Goal: Transaction & Acquisition: Purchase product/service

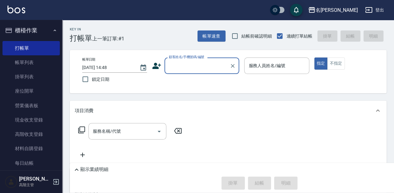
click at [186, 64] on input "顧客姓名/手機號碼/編號" at bounding box center [197, 65] width 60 height 11
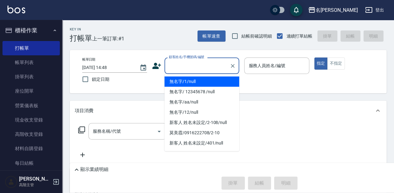
drag, startPoint x: 196, startPoint y: 80, endPoint x: 230, endPoint y: 71, distance: 36.0
click at [196, 80] on li "無名字/1/null" at bounding box center [201, 82] width 75 height 10
type input "無名字/1/null"
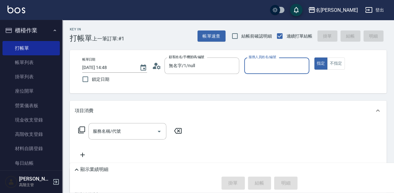
click at [252, 63] on input "服務人員姓名/編號" at bounding box center [276, 65] width 59 height 11
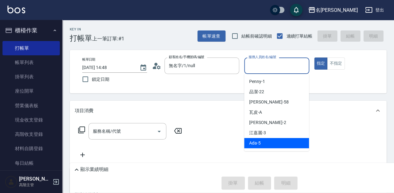
click at [258, 141] on span "Ada -5" at bounding box center [255, 143] width 12 height 7
type input "Ada-5"
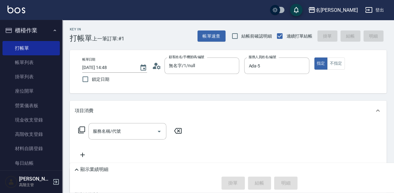
click at [82, 130] on icon at bounding box center [81, 129] width 7 height 7
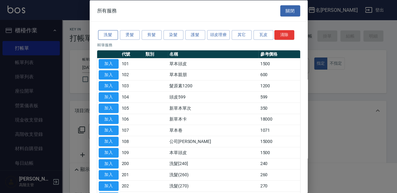
click at [112, 36] on button "洗髮" at bounding box center [108, 35] width 20 height 10
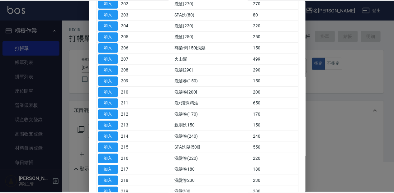
scroll to position [104, 0]
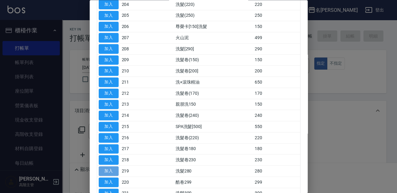
click at [114, 168] on button "加入" at bounding box center [109, 172] width 20 height 10
type input "洗髮280(219)"
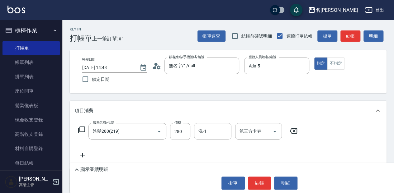
click at [202, 131] on div "洗-1 洗-1" at bounding box center [212, 131] width 37 height 17
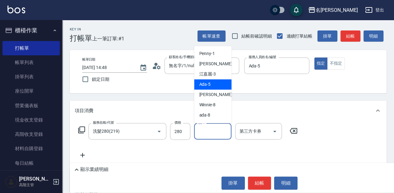
click at [213, 84] on div "Ada -5" at bounding box center [212, 84] width 37 height 10
type input "Ada-5"
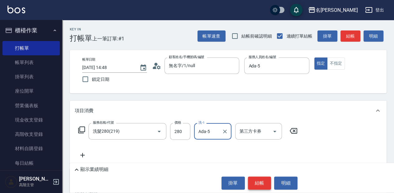
click at [261, 179] on button "結帳" at bounding box center [259, 183] width 23 height 13
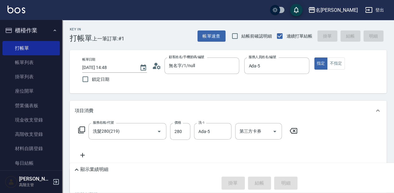
type input "[DATE] 15:42"
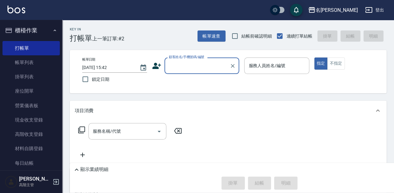
click at [185, 65] on input "顧客姓名/手機號碼/編號" at bounding box center [197, 65] width 60 height 11
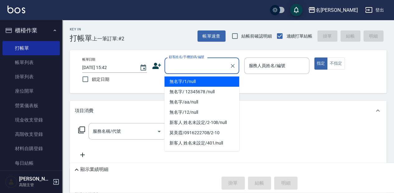
click at [210, 83] on li "無名字/1/null" at bounding box center [201, 82] width 75 height 10
type input "無名字/1/null"
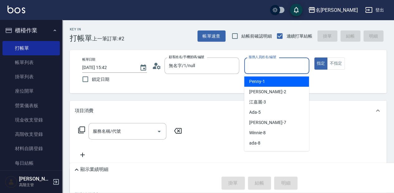
drag, startPoint x: 253, startPoint y: 67, endPoint x: 253, endPoint y: 72, distance: 5.3
click at [253, 68] on input "服務人員姓名/編號" at bounding box center [276, 65] width 59 height 11
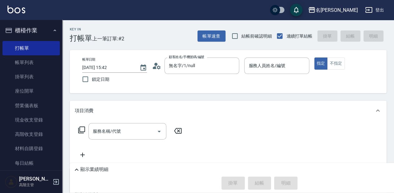
click at [215, 102] on div "項目消費" at bounding box center [228, 111] width 317 height 20
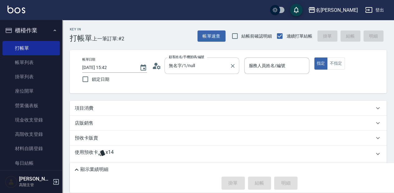
click at [191, 64] on input "無名字/1/null" at bounding box center [197, 65] width 60 height 11
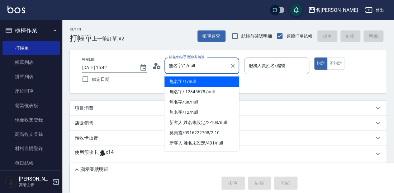
click at [199, 82] on li "無名字/1/null" at bounding box center [201, 82] width 75 height 10
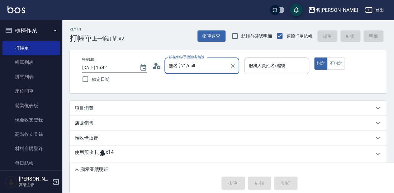
click at [263, 70] on input "服務人員姓名/編號" at bounding box center [276, 65] width 59 height 11
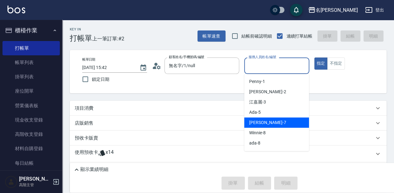
click at [272, 123] on div "[PERSON_NAME] -7" at bounding box center [276, 123] width 65 height 10
type input "[PERSON_NAME]-7"
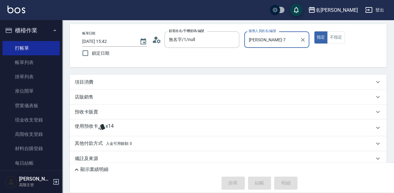
scroll to position [33, 0]
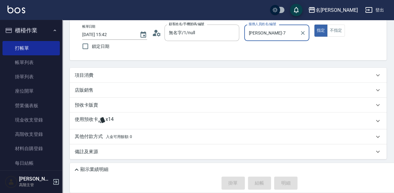
click at [84, 73] on p "項目消費" at bounding box center [84, 75] width 19 height 7
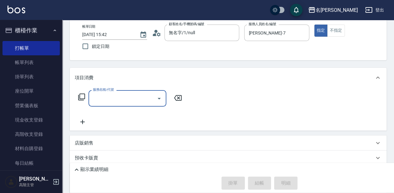
scroll to position [0, 0]
click at [116, 102] on input "服務名稱/代號" at bounding box center [122, 98] width 63 height 11
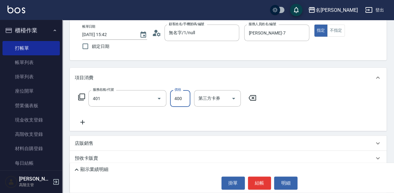
type input "剪髮(400)(401)"
type input "450"
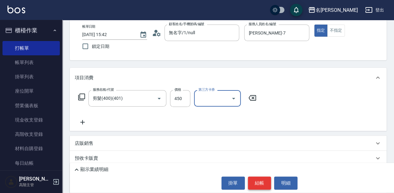
click at [263, 183] on button "結帳" at bounding box center [259, 183] width 23 height 13
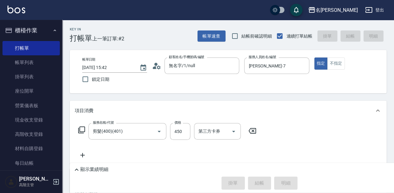
type input "[DATE] 16:18"
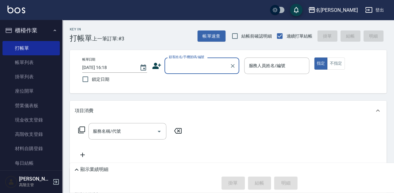
drag, startPoint x: 188, startPoint y: 63, endPoint x: 189, endPoint y: 74, distance: 10.9
click at [188, 63] on input "顧客姓名/手機號碼/編號" at bounding box center [197, 65] width 60 height 11
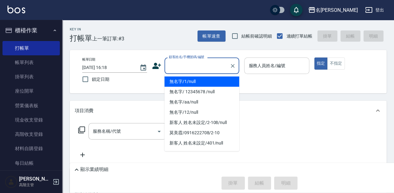
drag, startPoint x: 188, startPoint y: 81, endPoint x: 262, endPoint y: 70, distance: 75.0
click at [188, 81] on li "無名字/1/null" at bounding box center [201, 82] width 75 height 10
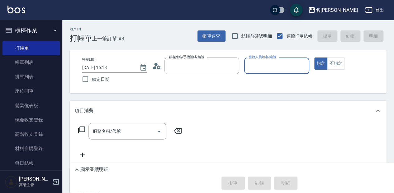
type input "無名字/1/null"
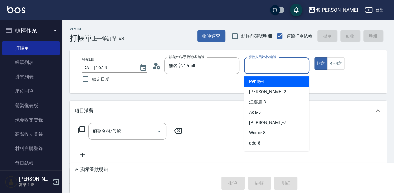
click at [262, 68] on input "服務人員姓名/編號" at bounding box center [276, 65] width 59 height 11
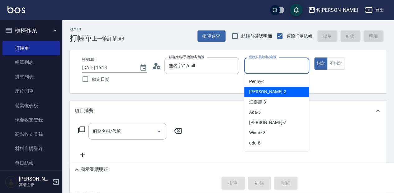
click at [268, 91] on div "[PERSON_NAME] -2" at bounding box center [276, 92] width 65 height 10
type input "[PERSON_NAME]-2"
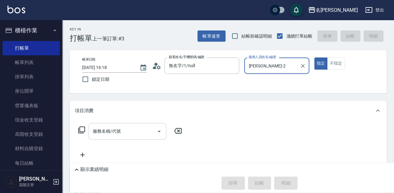
click at [111, 135] on input "服務名稱/代號" at bounding box center [122, 131] width 63 height 11
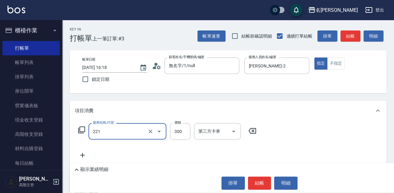
type input "洗髮300(221)"
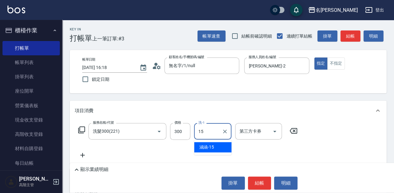
type input "涵涵-15"
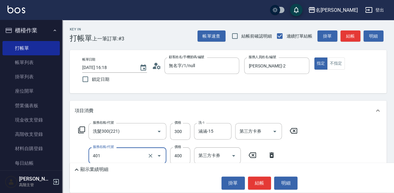
type input "剪髮(400)(401)"
type input "300"
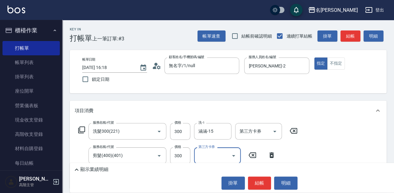
click at [263, 182] on button "結帳" at bounding box center [259, 183] width 23 height 13
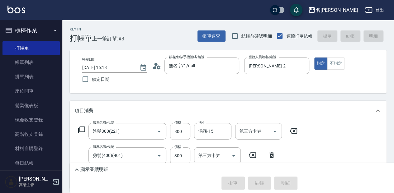
type input "[DATE] 16:20"
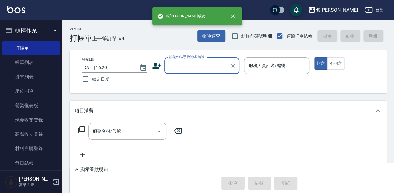
click at [183, 70] on input "顧客姓名/手機號碼/編號" at bounding box center [197, 65] width 60 height 11
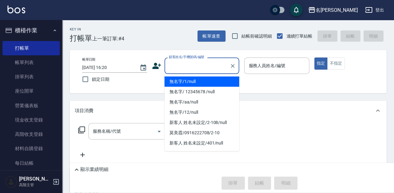
drag, startPoint x: 187, startPoint y: 80, endPoint x: 267, endPoint y: 61, distance: 81.9
click at [188, 80] on li "無名字/1/null" at bounding box center [201, 82] width 75 height 10
type input "無名字/1/null"
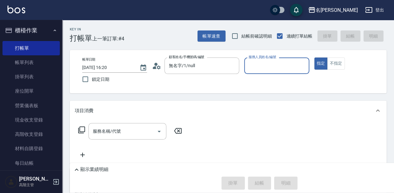
click at [267, 61] on input "服務人員姓名/編號" at bounding box center [276, 65] width 59 height 11
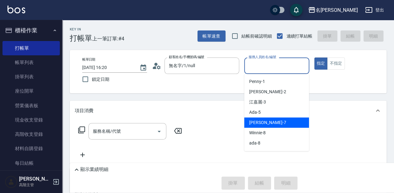
click at [271, 121] on div "[PERSON_NAME] -7" at bounding box center [276, 123] width 65 height 10
type input "[PERSON_NAME]-7"
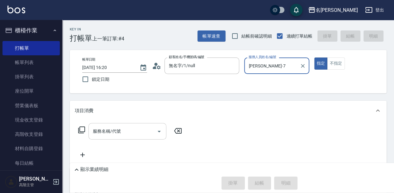
drag, startPoint x: 130, startPoint y: 134, endPoint x: 153, endPoint y: 133, distance: 22.5
click at [131, 134] on input "服務名稱/代號" at bounding box center [122, 131] width 63 height 11
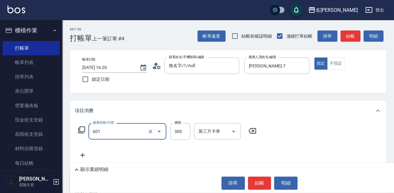
type input "自備護髮(601)"
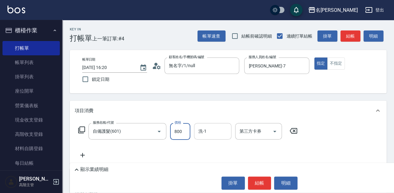
type input "800"
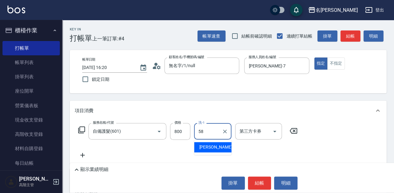
type input "[PERSON_NAME]-58"
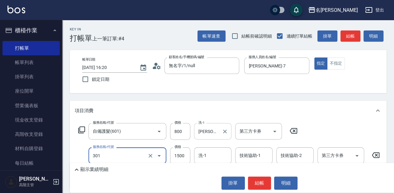
type input "燙髮(1500](301)"
type input "2100"
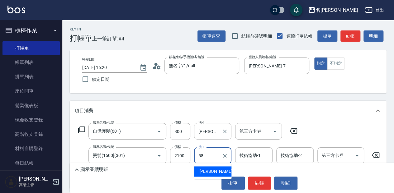
type input "[PERSON_NAME]-58"
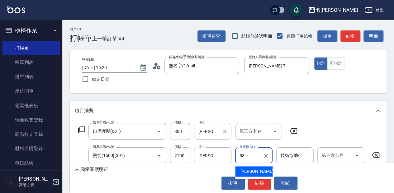
type input "[PERSON_NAME]-58"
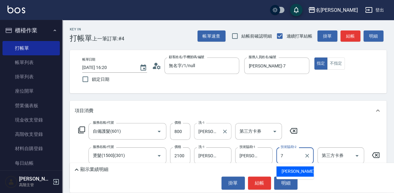
type input "[PERSON_NAME]-7"
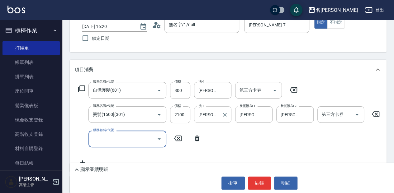
scroll to position [41, 0]
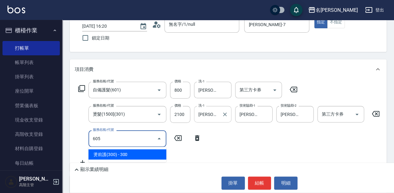
type input "燙前護(300)(605)"
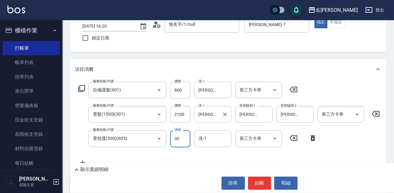
type input "300"
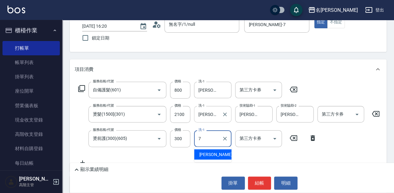
type input "[PERSON_NAME]-7"
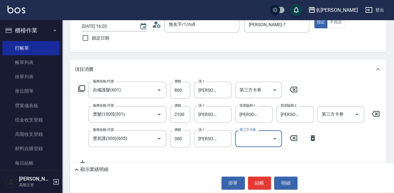
click at [97, 169] on p "顯示業績明細" at bounding box center [94, 170] width 28 height 7
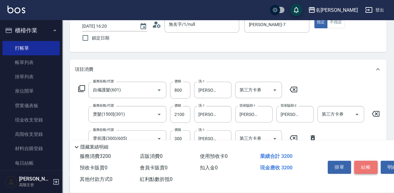
click at [369, 169] on button "結帳" at bounding box center [365, 167] width 23 height 13
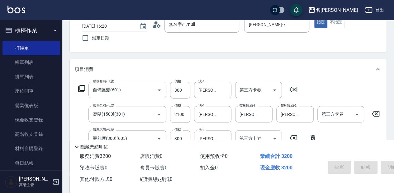
type input "[DATE] 16:21"
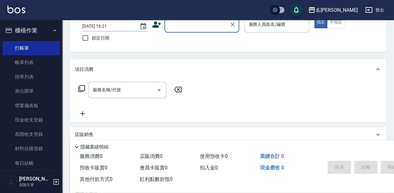
click at [177, 27] on input "顧客姓名/手機號碼/編號" at bounding box center [197, 24] width 60 height 11
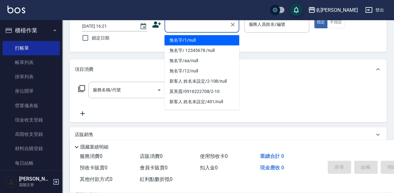
drag, startPoint x: 177, startPoint y: 38, endPoint x: 258, endPoint y: 37, distance: 81.3
click at [177, 38] on li "無名字/1/null" at bounding box center [201, 40] width 75 height 10
type input "無名字/1/null"
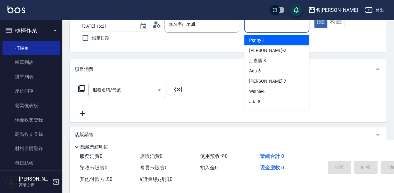
click at [257, 29] on input "服務人員姓名/編號" at bounding box center [276, 24] width 59 height 11
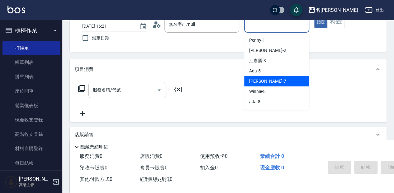
click at [267, 80] on span "[PERSON_NAME] -7" at bounding box center [267, 81] width 37 height 7
type input "[PERSON_NAME]-7"
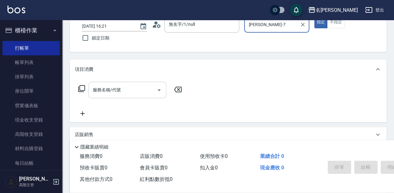
click at [135, 91] on input "服務名稱/代號" at bounding box center [122, 90] width 63 height 11
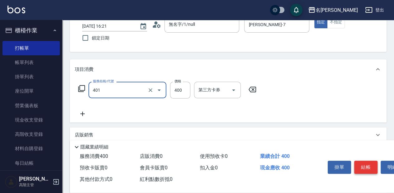
type input "剪髮(400)(401)"
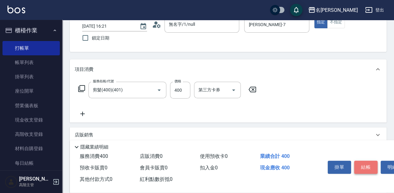
click at [365, 166] on button "結帳" at bounding box center [365, 167] width 23 height 13
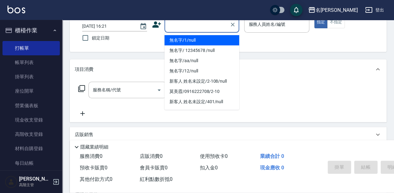
click at [190, 29] on input "顧客姓名/手機號碼/編號" at bounding box center [197, 24] width 60 height 11
click at [187, 42] on li "無名字/1/null" at bounding box center [201, 40] width 75 height 10
type input "無名字/1/null"
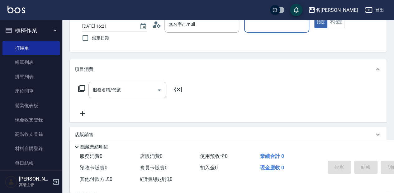
click at [272, 29] on input "服務人員姓名/編號" at bounding box center [276, 24] width 59 height 11
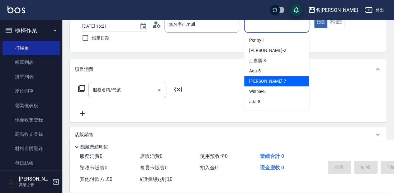
drag, startPoint x: 287, startPoint y: 80, endPoint x: 258, endPoint y: 82, distance: 29.3
click at [287, 80] on div "[PERSON_NAME] -7" at bounding box center [276, 81] width 65 height 10
type input "[PERSON_NAME]-7"
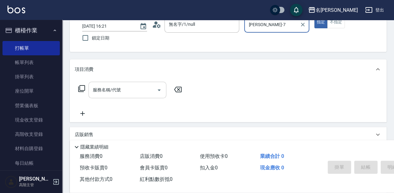
click at [127, 90] on input "服務名稱/代號" at bounding box center [122, 90] width 63 height 11
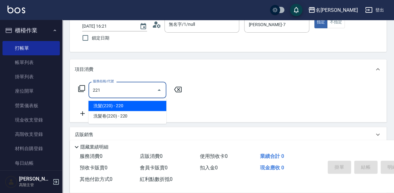
type input "洗髮300(221)"
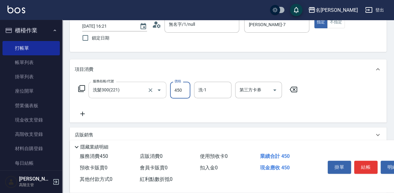
type input "450"
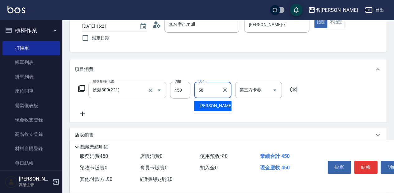
type input "[PERSON_NAME]-58"
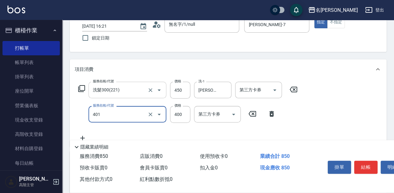
type input "剪髮(400)(401)"
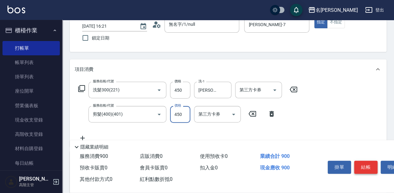
type input "450"
click at [367, 161] on button "結帳" at bounding box center [365, 167] width 23 height 13
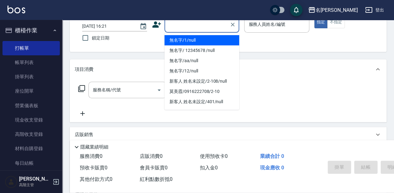
click at [185, 29] on input "顧客姓名/手機號碼/編號" at bounding box center [197, 24] width 60 height 11
drag, startPoint x: 181, startPoint y: 40, endPoint x: 255, endPoint y: 35, distance: 74.0
click at [182, 40] on li "無名字/1/null" at bounding box center [201, 40] width 75 height 10
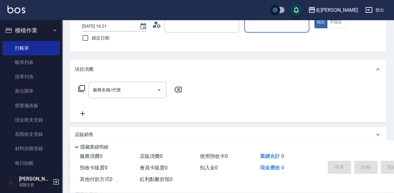
type input "無名字/1/null"
drag, startPoint x: 258, startPoint y: 26, endPoint x: 258, endPoint y: 31, distance: 4.7
click at [258, 27] on input "服務人員姓名/編號" at bounding box center [276, 24] width 59 height 11
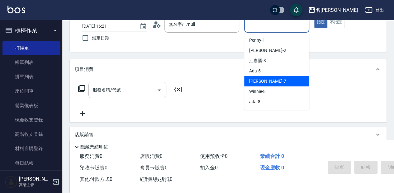
click at [259, 80] on span "[PERSON_NAME] -7" at bounding box center [267, 81] width 37 height 7
type input "[PERSON_NAME]-7"
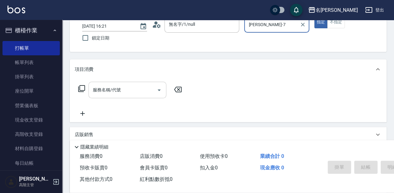
drag, startPoint x: 144, startPoint y: 89, endPoint x: 148, endPoint y: 89, distance: 4.7
click at [144, 89] on input "服務名稱/代號" at bounding box center [122, 90] width 63 height 11
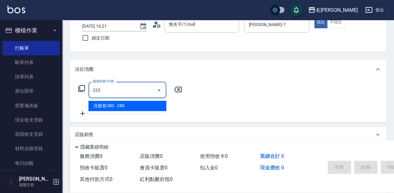
type input "洗髮卷280(223)"
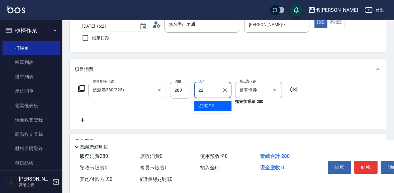
type input "品潔-22"
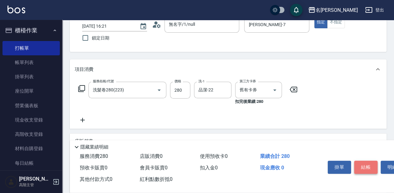
click at [367, 166] on button "結帳" at bounding box center [365, 167] width 23 height 13
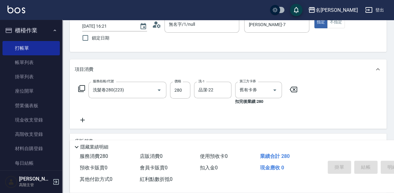
type input "[DATE] 16:22"
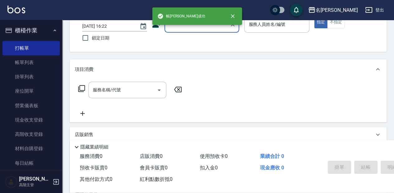
click at [202, 30] on div "顧客姓名/手機號碼/編號" at bounding box center [201, 24] width 75 height 17
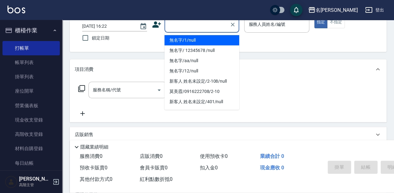
click at [203, 38] on li "無名字/1/null" at bounding box center [201, 40] width 75 height 10
type input "無名字/1/null"
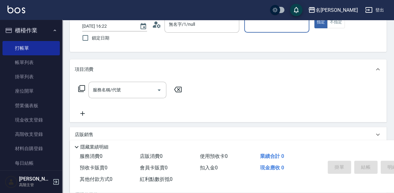
click at [252, 21] on input "服務人員姓名/編號" at bounding box center [276, 24] width 59 height 11
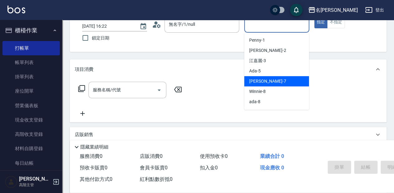
click at [277, 82] on div "[PERSON_NAME] -7" at bounding box center [276, 81] width 65 height 10
type input "[PERSON_NAME]-7"
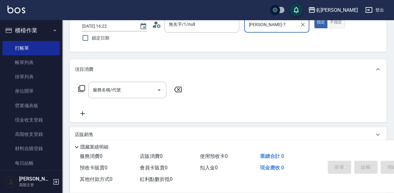
click at [336, 25] on button "不指定" at bounding box center [335, 22] width 17 height 12
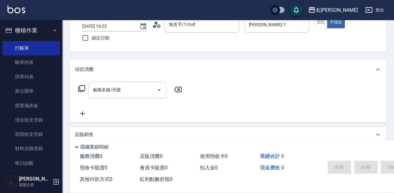
drag, startPoint x: 120, startPoint y: 88, endPoint x: 125, endPoint y: 89, distance: 5.2
click at [120, 88] on div "服務名稱/代號 服務名稱/代號" at bounding box center [127, 90] width 78 height 17
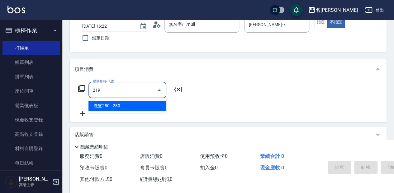
type input "洗髮280(219)"
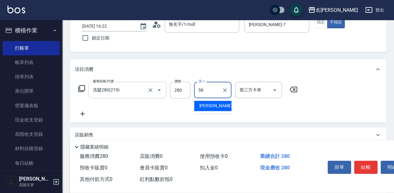
type input "[PERSON_NAME]-58"
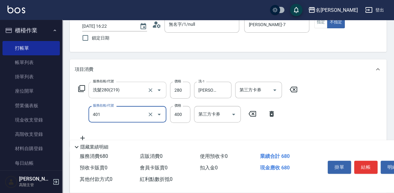
type input "剪髮(400)(401)"
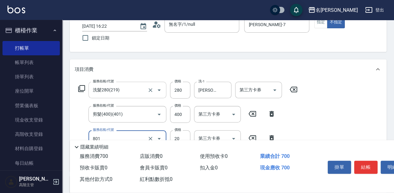
type input "潤絲20(801)"
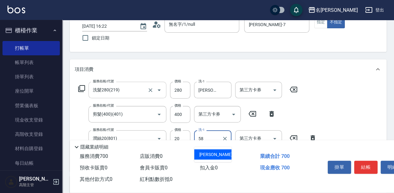
type input "[PERSON_NAME]-58"
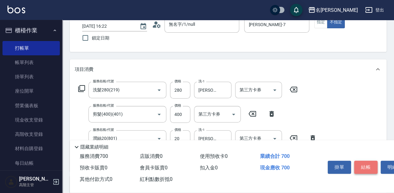
click at [362, 165] on button "結帳" at bounding box center [365, 167] width 23 height 13
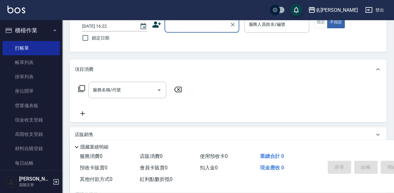
click at [180, 27] on input "顧客姓名/手機號碼/編號" at bounding box center [197, 24] width 60 height 11
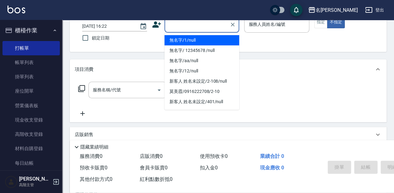
drag, startPoint x: 181, startPoint y: 42, endPoint x: 252, endPoint y: 26, distance: 72.1
click at [182, 42] on li "無名字/1/null" at bounding box center [201, 40] width 75 height 10
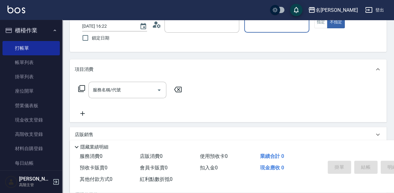
type input "無名字/1/null"
click at [257, 27] on input "服務人員姓名/編號" at bounding box center [276, 24] width 59 height 11
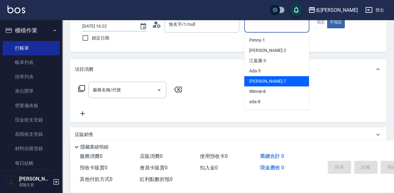
click at [268, 79] on div "[PERSON_NAME] -7" at bounding box center [276, 81] width 65 height 10
type input "[PERSON_NAME]-7"
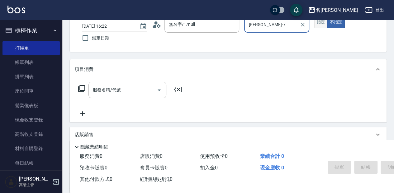
click at [321, 22] on button "指定" at bounding box center [320, 22] width 13 height 12
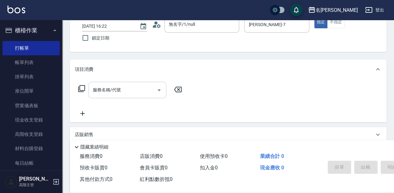
click at [141, 88] on input "服務名稱/代號" at bounding box center [122, 90] width 63 height 11
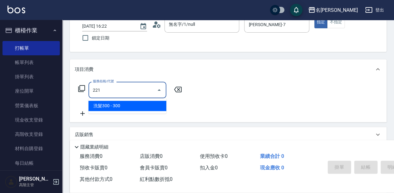
type input "洗髮300(221)"
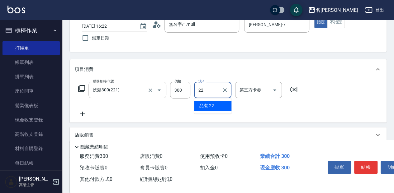
type input "品潔-22"
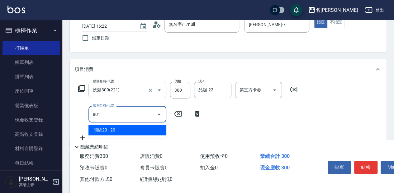
type input "潤絲20(801)"
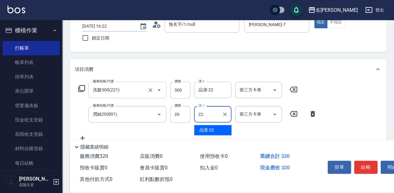
type input "品潔-22"
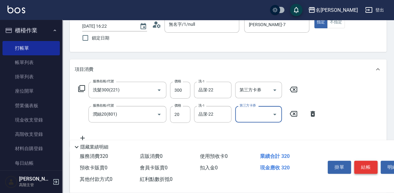
click at [370, 165] on button "結帳" at bounding box center [365, 167] width 23 height 13
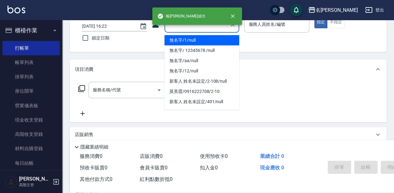
click at [181, 27] on input "顧客姓名/手機號碼/編號" at bounding box center [197, 24] width 60 height 11
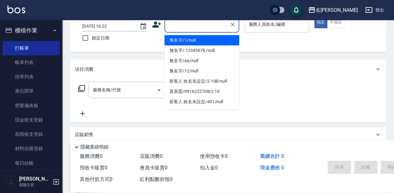
click at [184, 38] on li "無名字/1/null" at bounding box center [201, 40] width 75 height 10
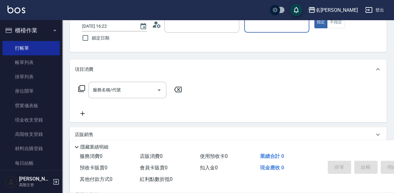
type input "無名字/1/null"
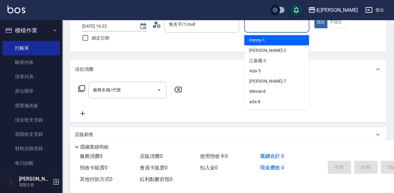
click at [250, 25] on input "服務人員姓名/編號" at bounding box center [276, 24] width 59 height 11
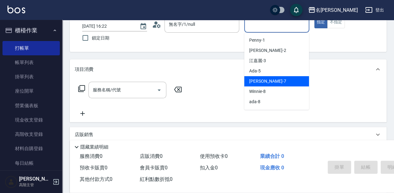
click at [262, 80] on span "[PERSON_NAME] -7" at bounding box center [267, 81] width 37 height 7
type input "[PERSON_NAME]-7"
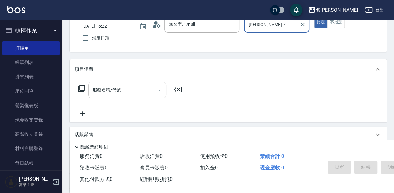
drag, startPoint x: 109, startPoint y: 87, endPoint x: 114, endPoint y: 86, distance: 5.7
click at [109, 88] on div "服務名稱/代號 服務名稱/代號" at bounding box center [127, 90] width 78 height 17
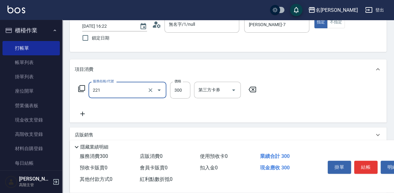
type input "洗髮300(221)"
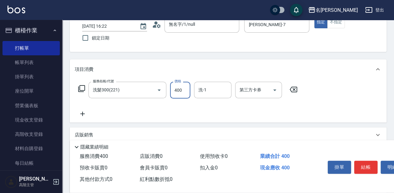
type input "400"
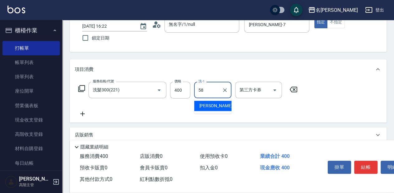
type input "[PERSON_NAME]-58"
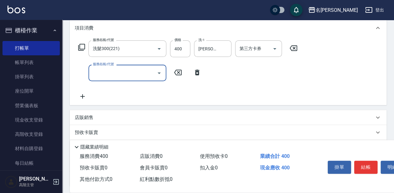
scroll to position [83, 0]
click at [91, 116] on p "店販銷售" at bounding box center [84, 118] width 19 height 7
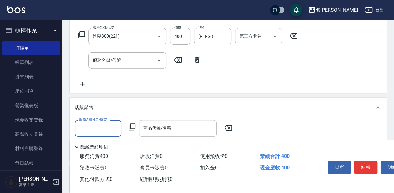
scroll to position [104, 0]
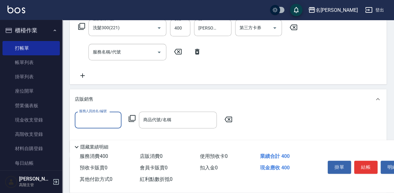
click at [89, 123] on input "服務人員姓名/編號" at bounding box center [98, 120] width 41 height 11
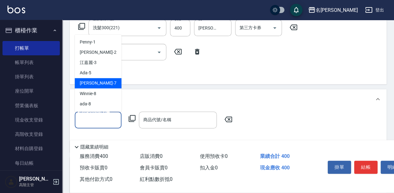
click at [101, 84] on div "[PERSON_NAME] -7" at bounding box center [98, 83] width 47 height 10
type input "[PERSON_NAME]-7"
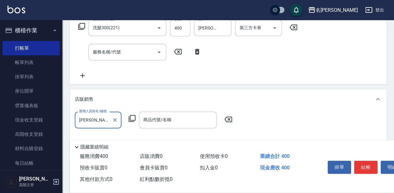
click at [133, 119] on icon at bounding box center [131, 118] width 7 height 7
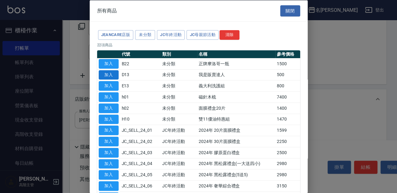
click at [111, 73] on button "加入" at bounding box center [109, 75] width 20 height 10
type input "我是販賣達人"
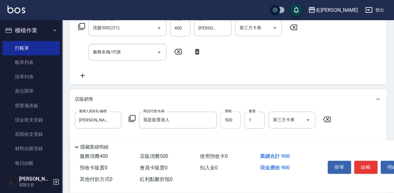
click at [235, 122] on input "500" at bounding box center [230, 120] width 20 height 17
type input "1200"
click at [369, 167] on button "結帳" at bounding box center [365, 167] width 23 height 13
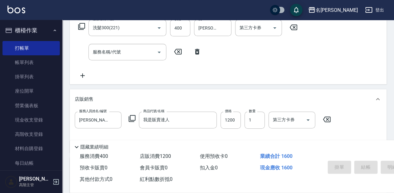
type input "[DATE] 16:25"
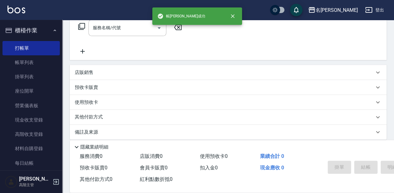
scroll to position [0, 0]
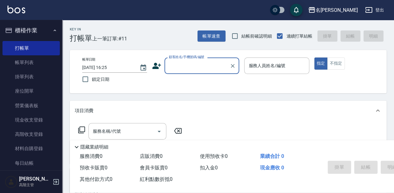
click at [186, 65] on input "顧客姓名/手機號碼/編號" at bounding box center [197, 65] width 60 height 11
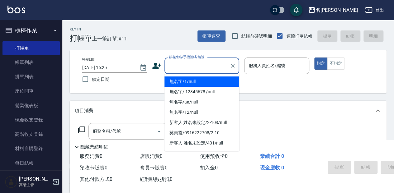
click at [191, 82] on li "無名字/1/null" at bounding box center [201, 82] width 75 height 10
type input "無名字/1/null"
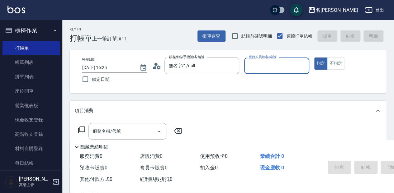
click at [263, 62] on input "服務人員姓名/編號" at bounding box center [276, 65] width 59 height 11
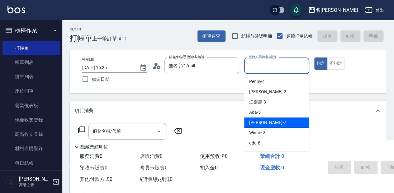
click at [282, 119] on div "[PERSON_NAME] -7" at bounding box center [276, 123] width 65 height 10
type input "[PERSON_NAME]-7"
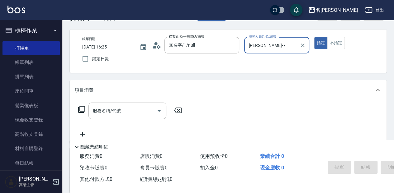
scroll to position [21, 0]
click at [121, 113] on input "服務名稱/代號" at bounding box center [122, 111] width 63 height 11
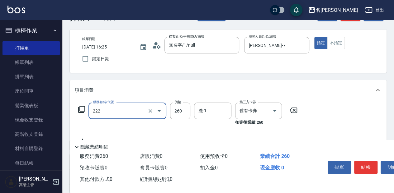
type input "洗髮卷260(222)"
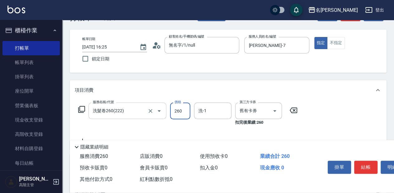
click at [126, 111] on input "洗髮卷260(222)" at bounding box center [118, 111] width 55 height 11
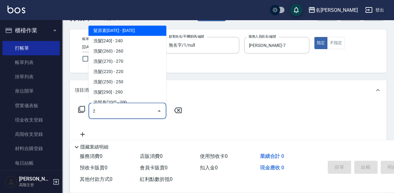
scroll to position [0, 0]
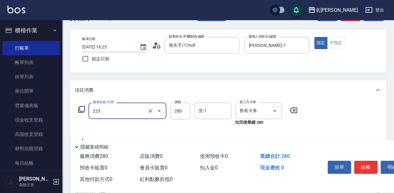
type input "洗髮卷280(223)"
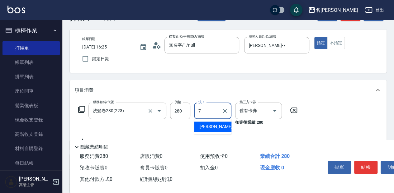
type input "[PERSON_NAME]-7"
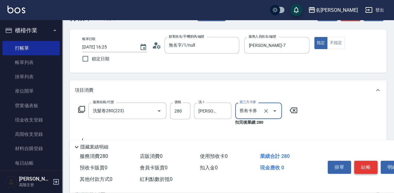
click at [370, 161] on button "結帳" at bounding box center [365, 167] width 23 height 13
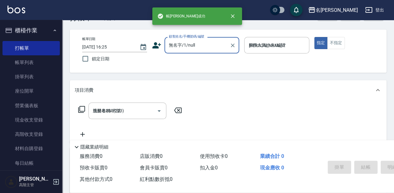
type input "[DATE] 16:26"
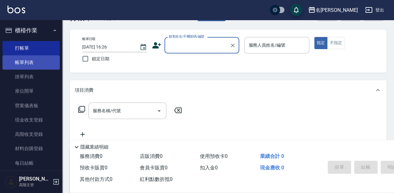
click at [35, 63] on link "帳單列表" at bounding box center [30, 62] width 57 height 14
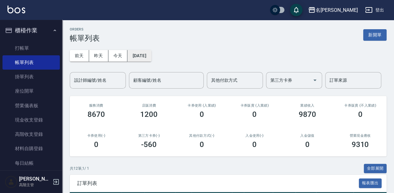
click at [151, 56] on button "[DATE]" at bounding box center [139, 56] width 24 height 12
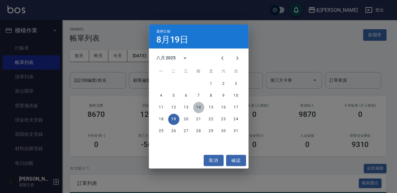
click at [200, 108] on button "14" at bounding box center [198, 107] width 11 height 11
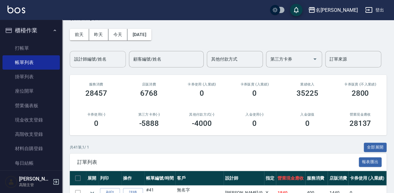
scroll to position [21, 0]
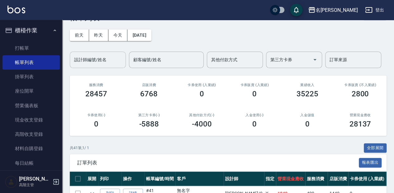
drag, startPoint x: 105, startPoint y: 60, endPoint x: 110, endPoint y: 63, distance: 5.7
click at [105, 60] on input "設計師編號/姓名" at bounding box center [98, 59] width 50 height 11
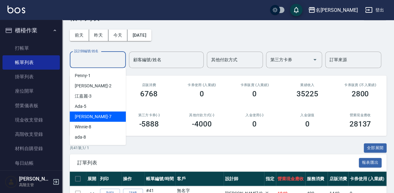
drag, startPoint x: 98, startPoint y: 118, endPoint x: 109, endPoint y: 116, distance: 11.3
click at [98, 118] on div "[PERSON_NAME] -7" at bounding box center [98, 117] width 56 height 10
type input "[PERSON_NAME]-7"
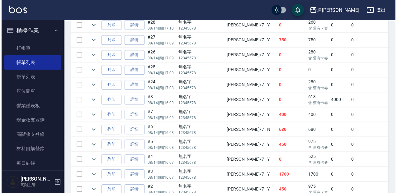
scroll to position [0, 0]
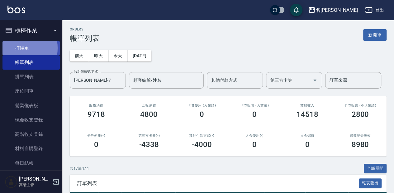
drag, startPoint x: 0, startPoint y: 21, endPoint x: 14, endPoint y: 48, distance: 30.6
click at [14, 48] on link "打帳單" at bounding box center [30, 48] width 57 height 14
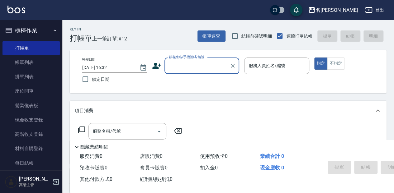
click at [187, 65] on input "顧客姓名/手機號碼/編號" at bounding box center [197, 65] width 60 height 11
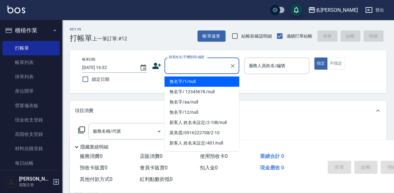
click at [209, 83] on li "無名字/1/null" at bounding box center [201, 82] width 75 height 10
type input "無名字/1/null"
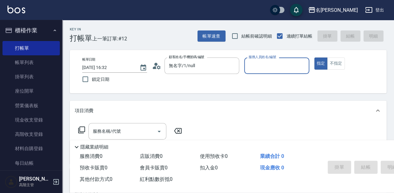
click at [253, 67] on input "服務人員姓名/編號" at bounding box center [276, 65] width 59 height 11
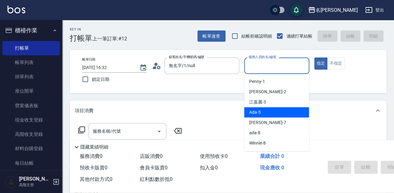
click at [269, 117] on div "Ada -5" at bounding box center [276, 112] width 65 height 10
type input "Ada-5"
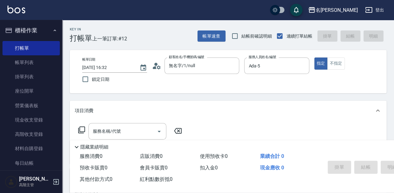
click at [84, 131] on icon at bounding box center [81, 129] width 7 height 7
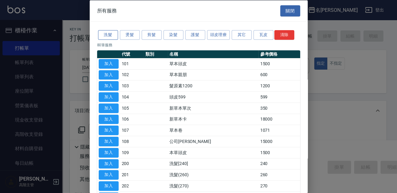
click at [113, 35] on button "洗髮" at bounding box center [108, 35] width 20 height 10
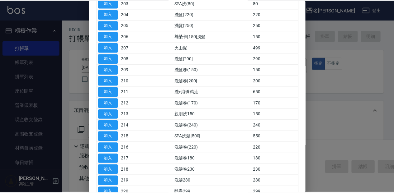
scroll to position [104, 0]
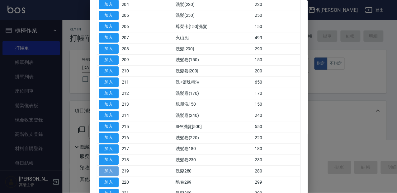
click at [116, 168] on button "加入" at bounding box center [109, 172] width 20 height 10
type input "洗髮280(219)"
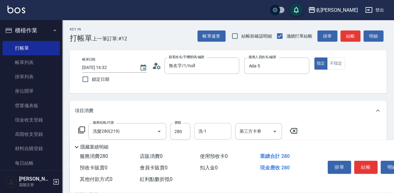
click at [213, 132] on input "洗-1" at bounding box center [213, 131] width 32 height 11
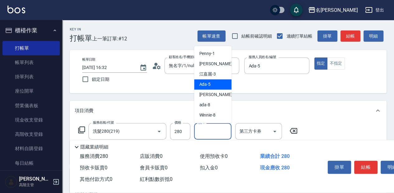
click at [219, 81] on div "Ada -5" at bounding box center [212, 84] width 37 height 10
type input "Ada-5"
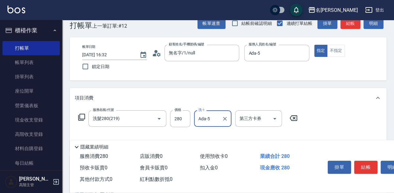
scroll to position [21, 0]
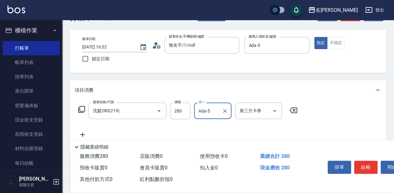
click at [83, 135] on icon at bounding box center [82, 135] width 4 height 4
click at [83, 111] on icon at bounding box center [81, 109] width 7 height 7
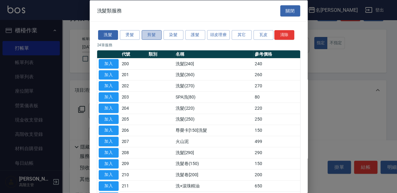
click at [157, 32] on button "剪髮" at bounding box center [152, 35] width 20 height 10
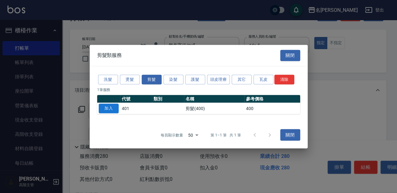
click at [112, 111] on button "加入" at bounding box center [109, 109] width 20 height 10
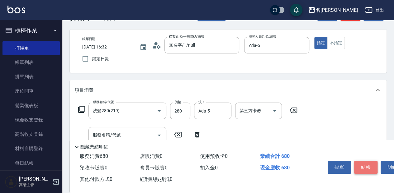
click at [371, 168] on button "結帳" at bounding box center [365, 167] width 23 height 13
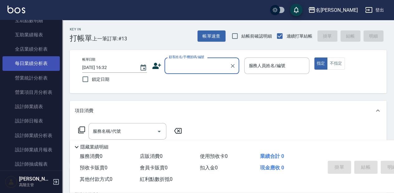
scroll to position [374, 0]
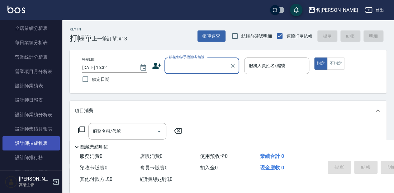
click at [35, 144] on link "設計師抽成報表" at bounding box center [30, 143] width 57 height 14
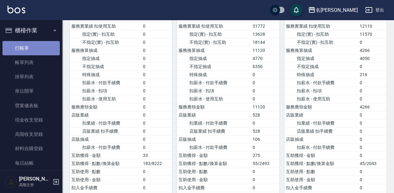
click at [43, 49] on link "打帳單" at bounding box center [30, 48] width 57 height 14
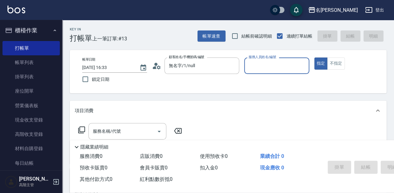
type input "無名字/1/null"
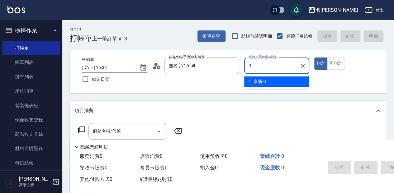
type input "江嘉麗-3"
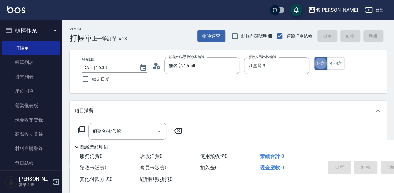
type button "true"
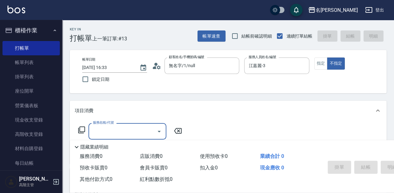
click at [82, 131] on icon at bounding box center [81, 129] width 7 height 7
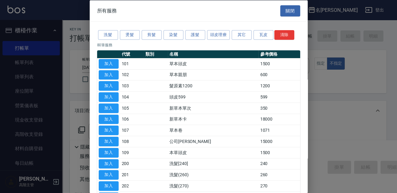
click at [104, 37] on button "洗髮" at bounding box center [108, 35] width 20 height 10
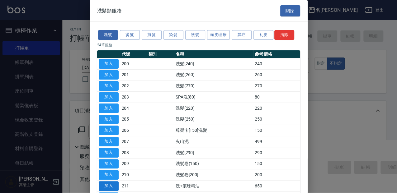
click at [110, 187] on button "加入" at bounding box center [109, 187] width 20 height 10
type input "洗+滾珠精油(211)"
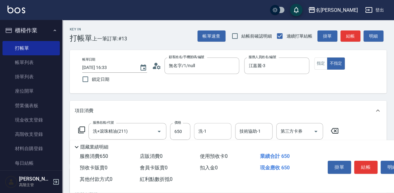
click at [201, 132] on div "洗-1 洗-1" at bounding box center [212, 131] width 37 height 17
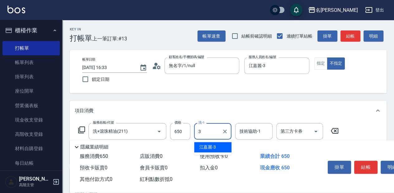
type input "江嘉麗-3"
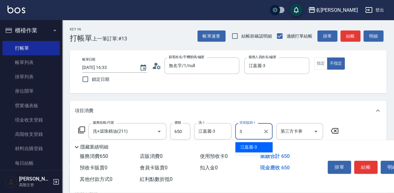
type input "江嘉麗-3"
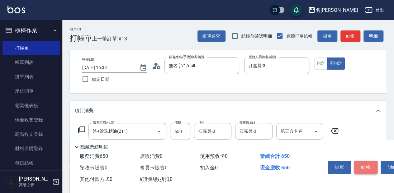
click at [366, 163] on button "結帳" at bounding box center [365, 167] width 23 height 13
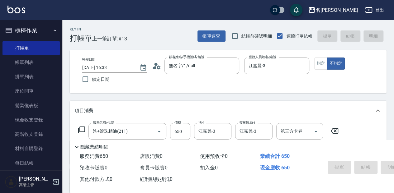
type input "[DATE] 16:46"
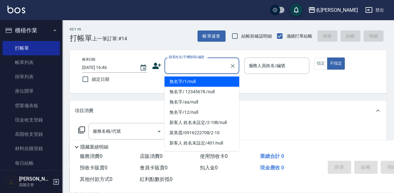
type input "無名字/1/null"
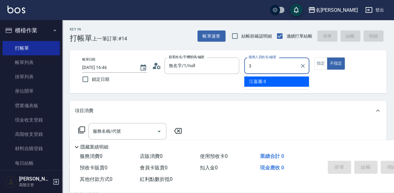
type input "江嘉麗-3"
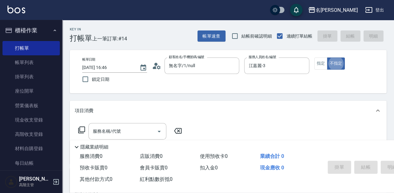
type button "false"
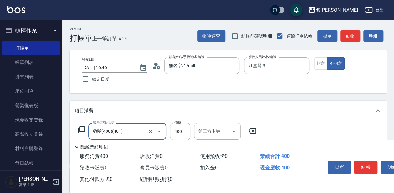
type input "剪髮(400)(401)"
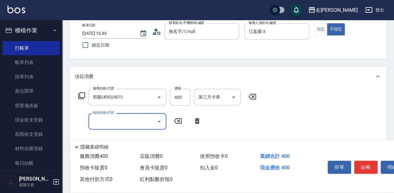
scroll to position [62, 0]
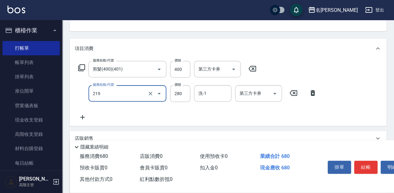
type input "洗髮280(219)"
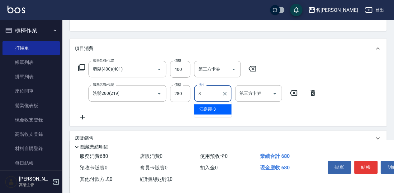
type input "江嘉麗-3"
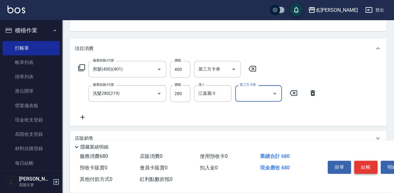
click at [369, 166] on button "結帳" at bounding box center [365, 167] width 23 height 13
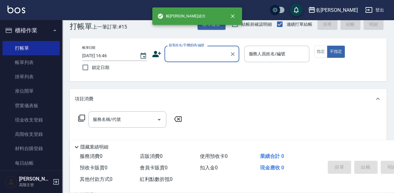
scroll to position [0, 0]
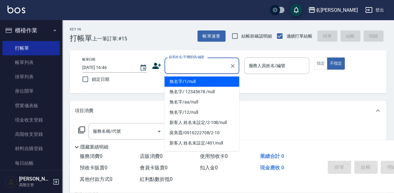
type input "無名字/1/null"
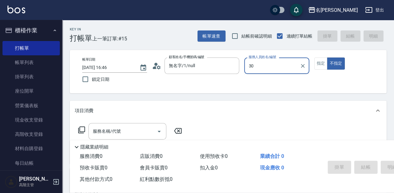
type input "3"
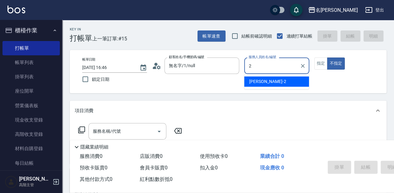
type input "[PERSON_NAME]-2"
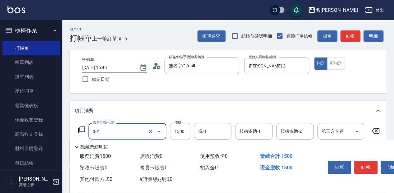
type input "燙髮(1500](301)"
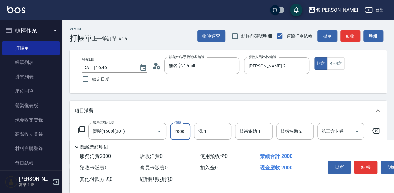
type input "2000"
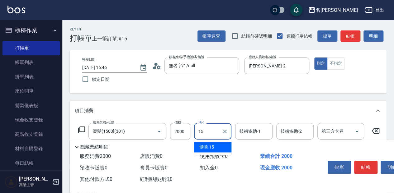
type input "涵涵-15"
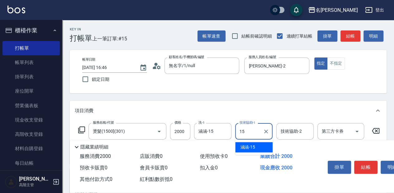
type input "涵涵-15"
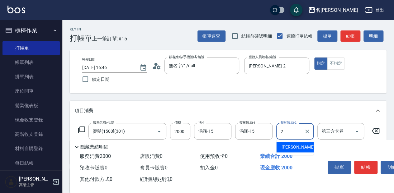
type input "[PERSON_NAME]-2"
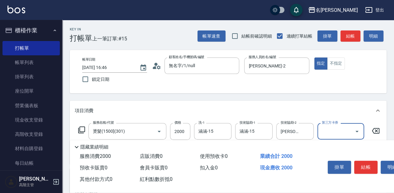
drag, startPoint x: 359, startPoint y: 161, endPoint x: 362, endPoint y: 155, distance: 6.7
click at [360, 161] on button "結帳" at bounding box center [365, 167] width 23 height 13
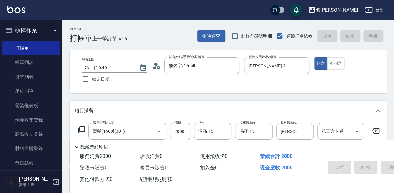
type input "[DATE] 16:47"
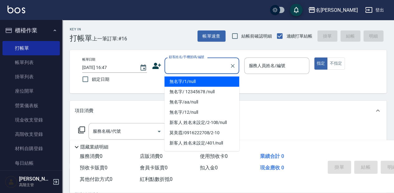
type input "無名字/1/null"
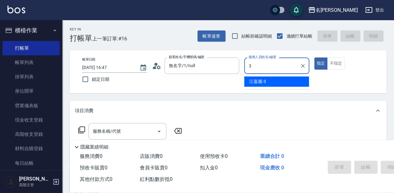
type input "江嘉麗-3"
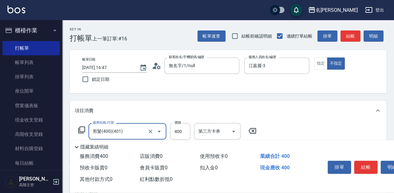
type input "剪髮(400)(401)"
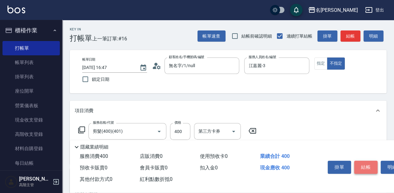
click at [375, 167] on button "結帳" at bounding box center [365, 167] width 23 height 13
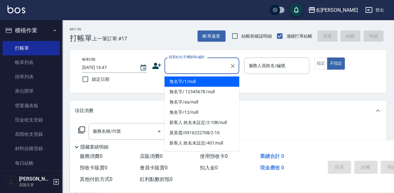
type input "無名字/1/null"
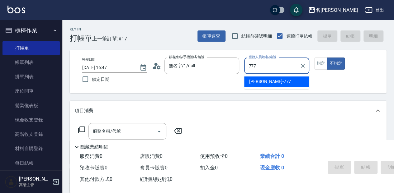
type input "[PERSON_NAME]-777"
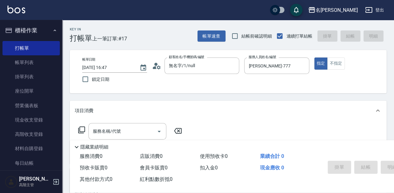
click at [82, 126] on icon at bounding box center [81, 129] width 7 height 7
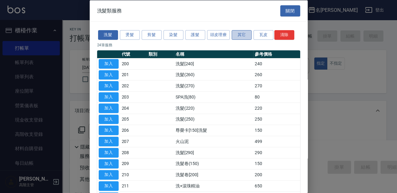
click at [242, 38] on button "其它" at bounding box center [242, 35] width 20 height 10
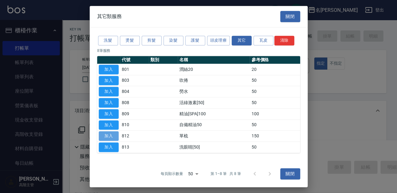
click at [117, 135] on button "加入" at bounding box center [109, 137] width 20 height 10
type input "單梳(812)"
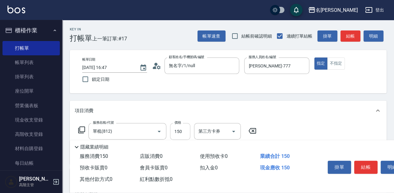
click at [183, 125] on input "150" at bounding box center [180, 131] width 20 height 17
type input "16"
click at [256, 131] on icon at bounding box center [251, 131] width 7 height 6
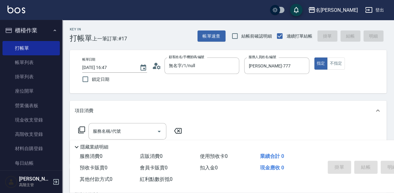
click at [256, 131] on div "服務名稱/代號 服務名稱/代號" at bounding box center [228, 142] width 317 height 43
click at [100, 126] on div "服務名稱/代號" at bounding box center [127, 131] width 78 height 17
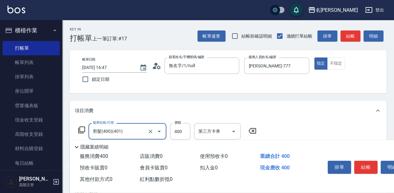
type input "剪髮(400)(401)"
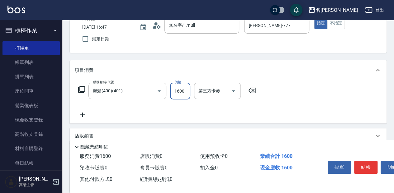
scroll to position [41, 0]
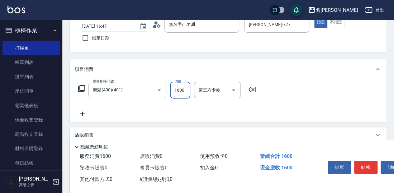
type input "1600"
click at [89, 113] on icon at bounding box center [83, 113] width 16 height 7
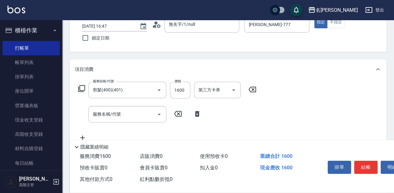
click at [197, 112] on icon at bounding box center [197, 114] width 4 height 6
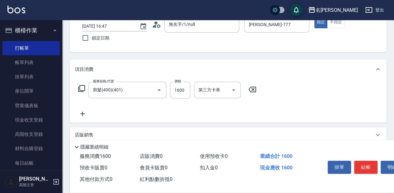
click at [80, 86] on icon at bounding box center [81, 88] width 7 height 7
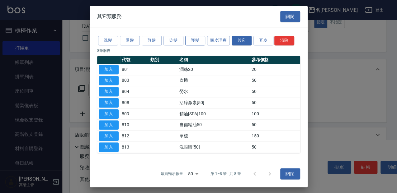
click at [201, 39] on button "護髮" at bounding box center [195, 41] width 20 height 10
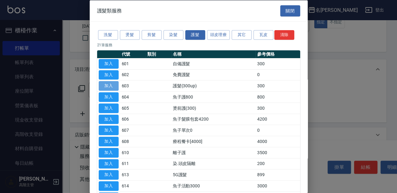
click at [108, 87] on button "加入" at bounding box center [109, 86] width 20 height 10
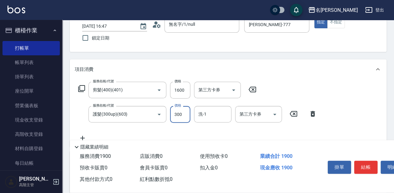
click at [177, 108] on input "300" at bounding box center [180, 114] width 20 height 17
type input "500"
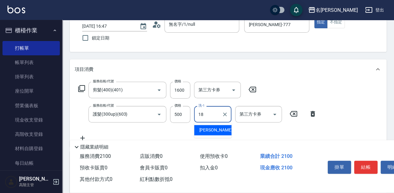
type input "[PERSON_NAME]-18"
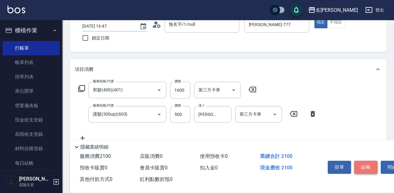
click at [364, 165] on button "結帳" at bounding box center [365, 167] width 23 height 13
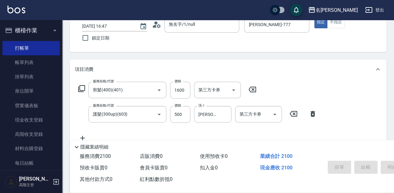
type input "[DATE] 16:49"
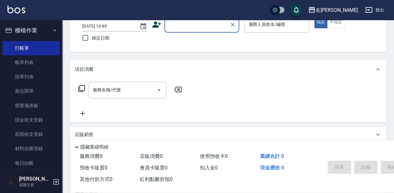
click at [392, 25] on div "Key In 打帳單 上一筆訂單:#18 帳單速查 結帳前確認明細 連續打單結帳 掛單 結帳 明細 帳單日期 [DATE] 16:49 鎖定日期 顧客姓名/手…" at bounding box center [228, 120] width 332 height 283
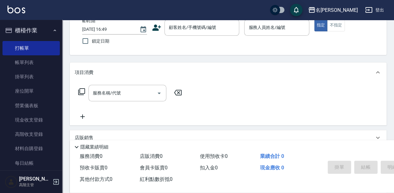
scroll to position [0, 0]
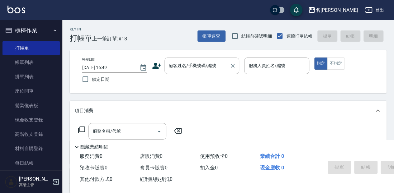
click at [191, 62] on div "顧客姓名/手機號碼/編號 顧客姓名/手機號碼/編號" at bounding box center [201, 66] width 75 height 17
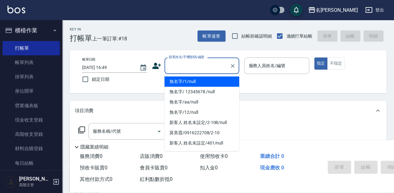
click at [193, 85] on li "無名字/1/null" at bounding box center [201, 82] width 75 height 10
type input "無名字/1/null"
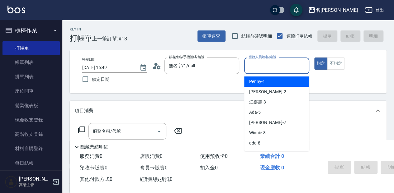
click at [265, 71] on input "服務人員姓名/編號" at bounding box center [276, 65] width 59 height 11
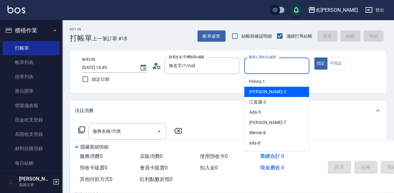
click at [270, 92] on div "[PERSON_NAME] -2" at bounding box center [276, 92] width 65 height 10
type input "[PERSON_NAME]-2"
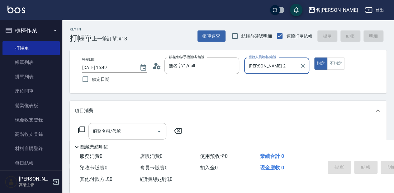
click at [126, 128] on input "服務名稱/代號" at bounding box center [122, 131] width 63 height 11
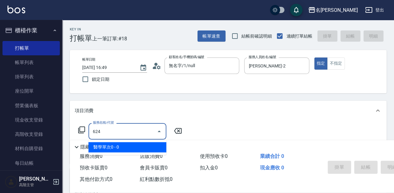
type input "醫學單次0(624)"
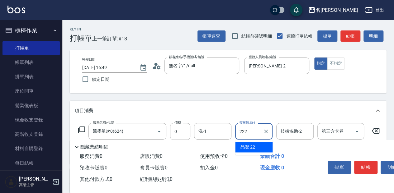
type input "2222"
click at [267, 132] on icon "Clear" at bounding box center [266, 132] width 4 height 4
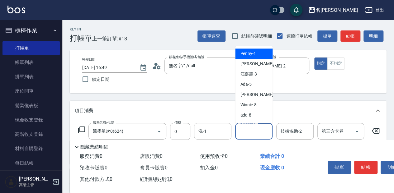
click at [229, 133] on div "洗-1" at bounding box center [212, 131] width 37 height 17
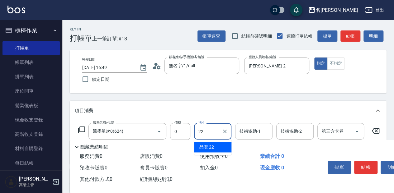
type input "品潔-22"
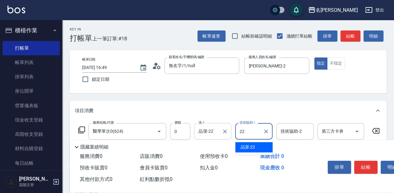
type input "品潔-22"
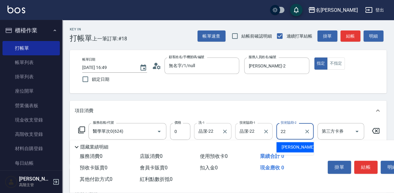
type input "品潔-22"
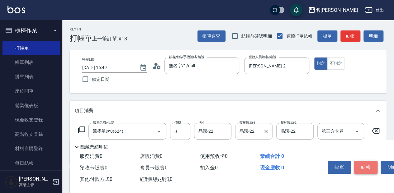
click at [364, 163] on button "結帳" at bounding box center [365, 167] width 23 height 13
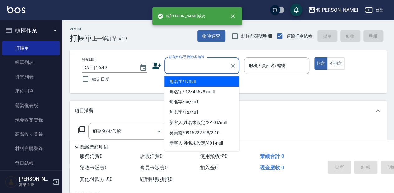
type input "無名字/1/null"
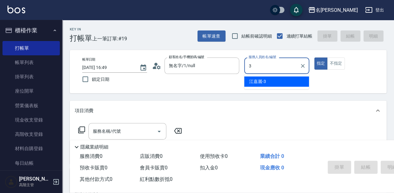
type input "江嘉麗-3"
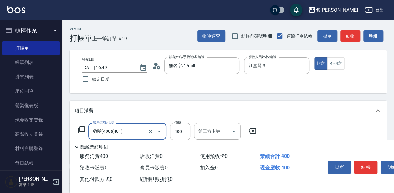
type input "剪髮(400)(401)"
type input "250"
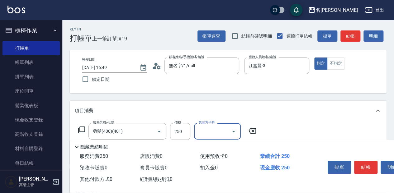
click at [371, 163] on button "結帳" at bounding box center [365, 167] width 23 height 13
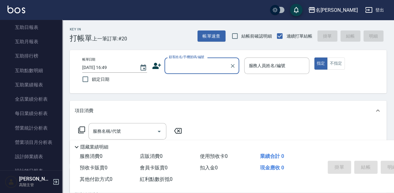
scroll to position [311, 0]
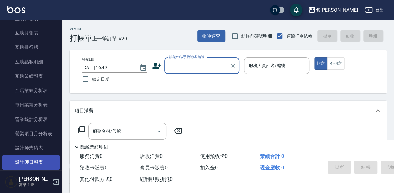
click at [36, 161] on link "設計師日報表" at bounding box center [30, 162] width 57 height 14
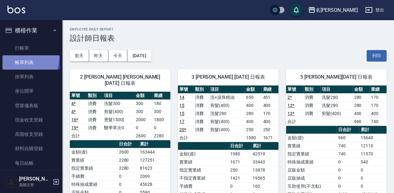
drag, startPoint x: 15, startPoint y: 56, endPoint x: 30, endPoint y: 57, distance: 14.7
click at [15, 55] on link "帳單列表" at bounding box center [30, 62] width 57 height 14
click at [14, 51] on link "打帳單" at bounding box center [30, 48] width 57 height 14
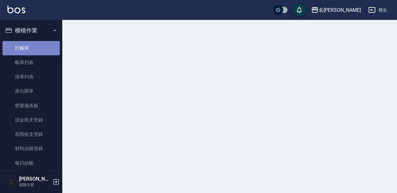
click at [32, 51] on link "打帳單" at bounding box center [30, 48] width 57 height 14
